Goal: Transaction & Acquisition: Purchase product/service

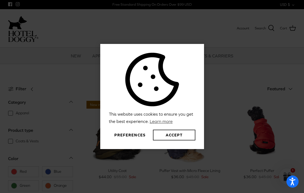
click at [179, 135] on button "Accept" at bounding box center [174, 135] width 42 height 11
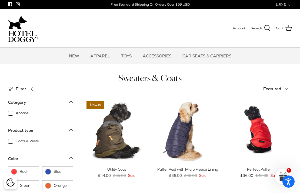
click at [24, 89] on span "Filter" at bounding box center [21, 89] width 11 height 7
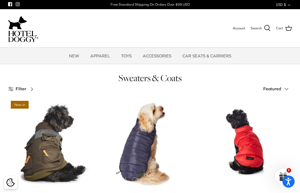
click at [24, 89] on span "Filter" at bounding box center [21, 89] width 11 height 7
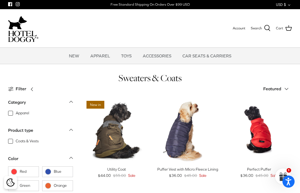
click at [284, 87] on icon "Down" at bounding box center [286, 89] width 6 height 6
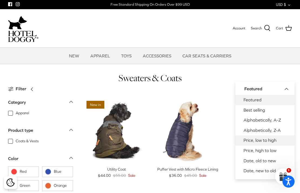
click at [269, 142] on link "Price, low to high" at bounding box center [264, 140] width 59 height 10
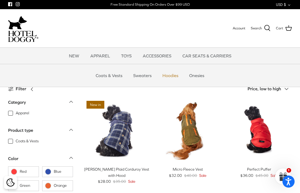
click at [165, 74] on link "Hoodies" at bounding box center [170, 75] width 26 height 16
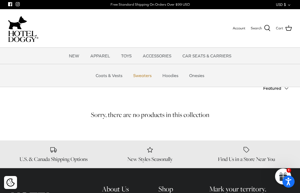
click at [137, 77] on link "Sweaters" at bounding box center [142, 75] width 28 height 16
click at [109, 76] on link "Coats & Vests" at bounding box center [109, 75] width 36 height 16
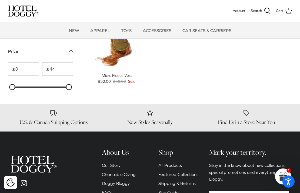
scroll to position [528, 0]
